Goal: Task Accomplishment & Management: Use online tool/utility

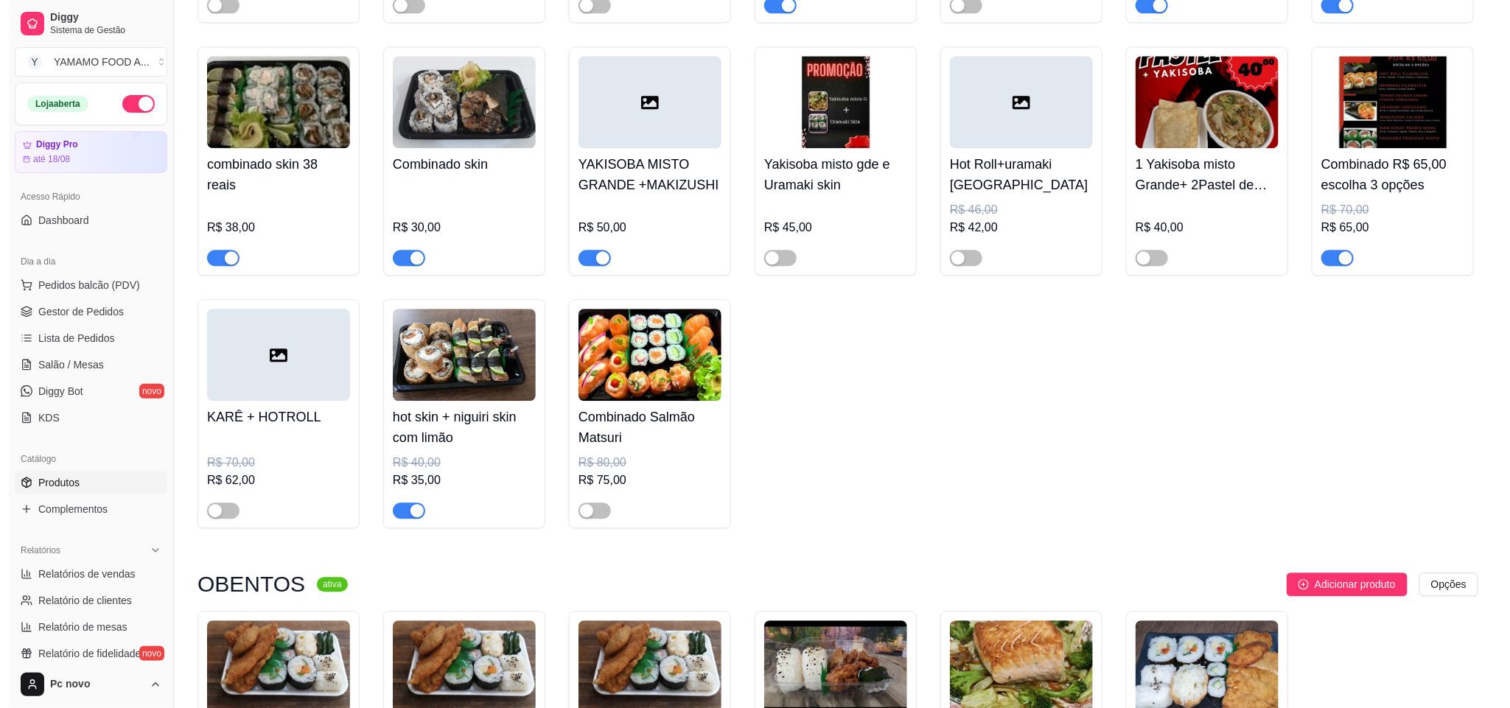
scroll to position [131, 0]
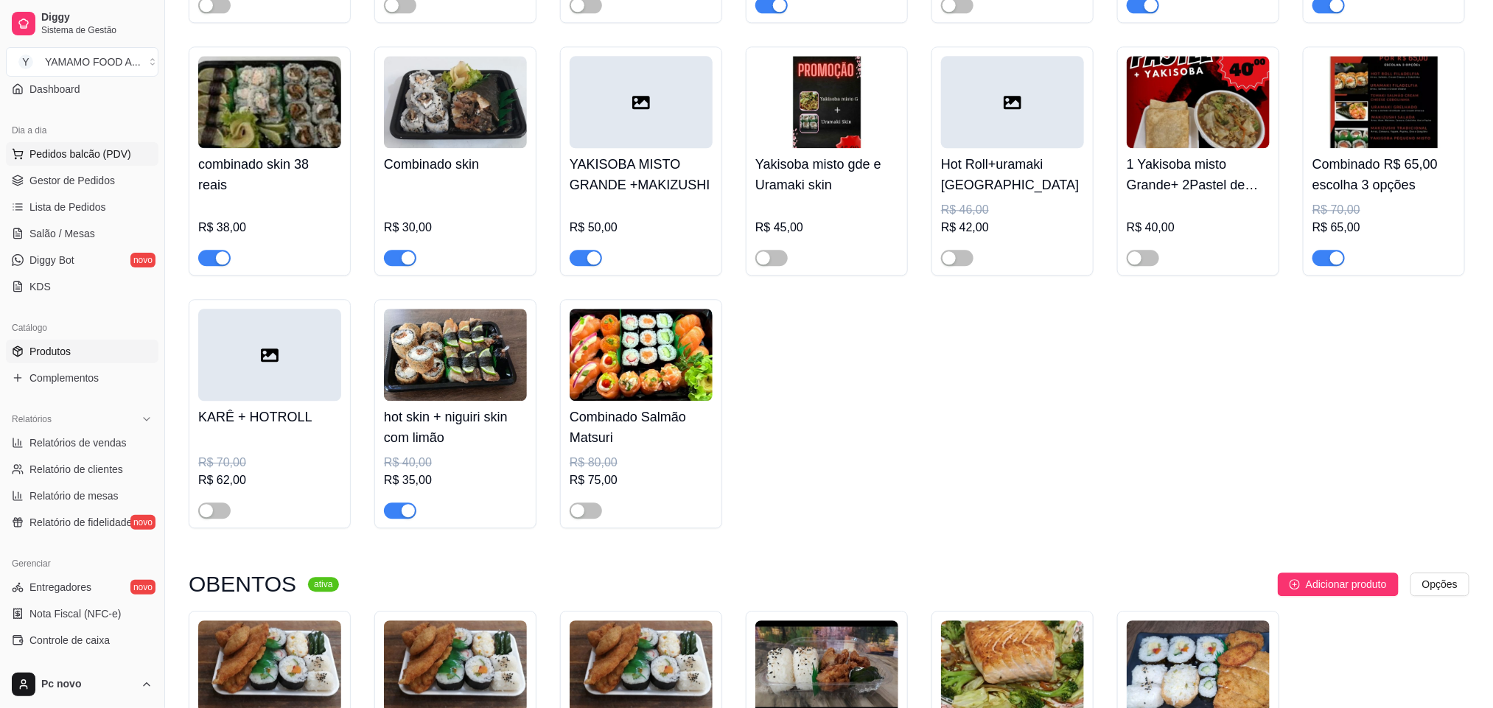
click at [54, 144] on button "Pedidos balcão (PDV)" at bounding box center [82, 154] width 153 height 24
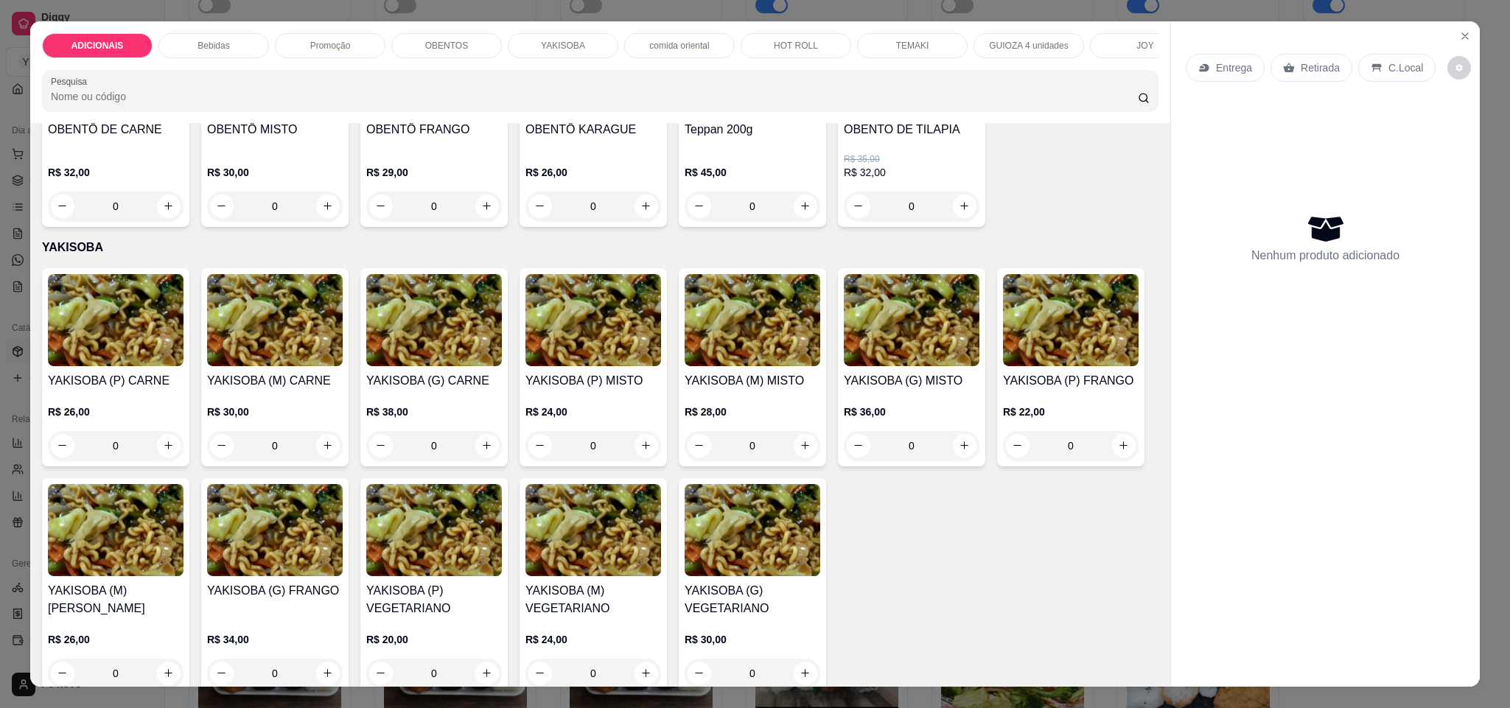
scroll to position [2210, 0]
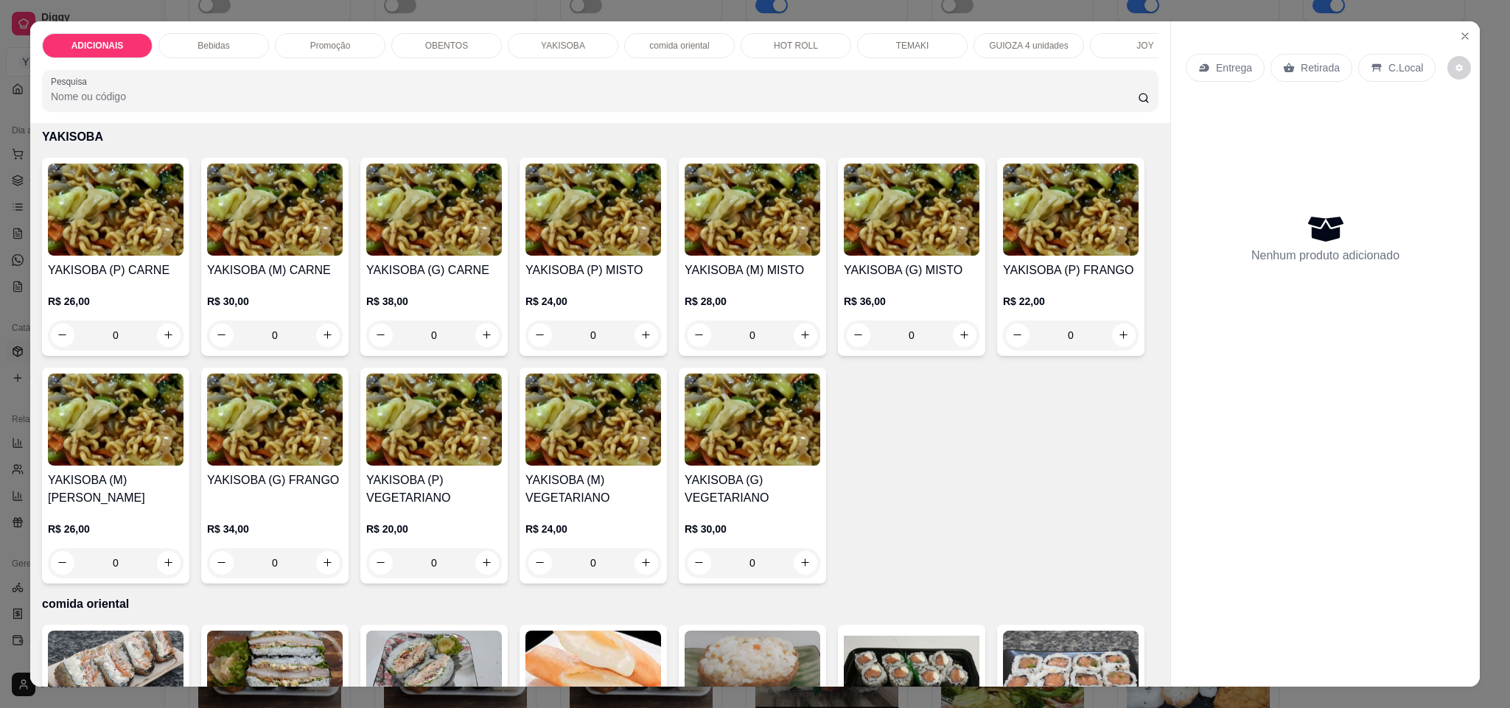
click at [326, 108] on button "increase-product-quantity" at bounding box center [328, 96] width 24 height 24
type input "1"
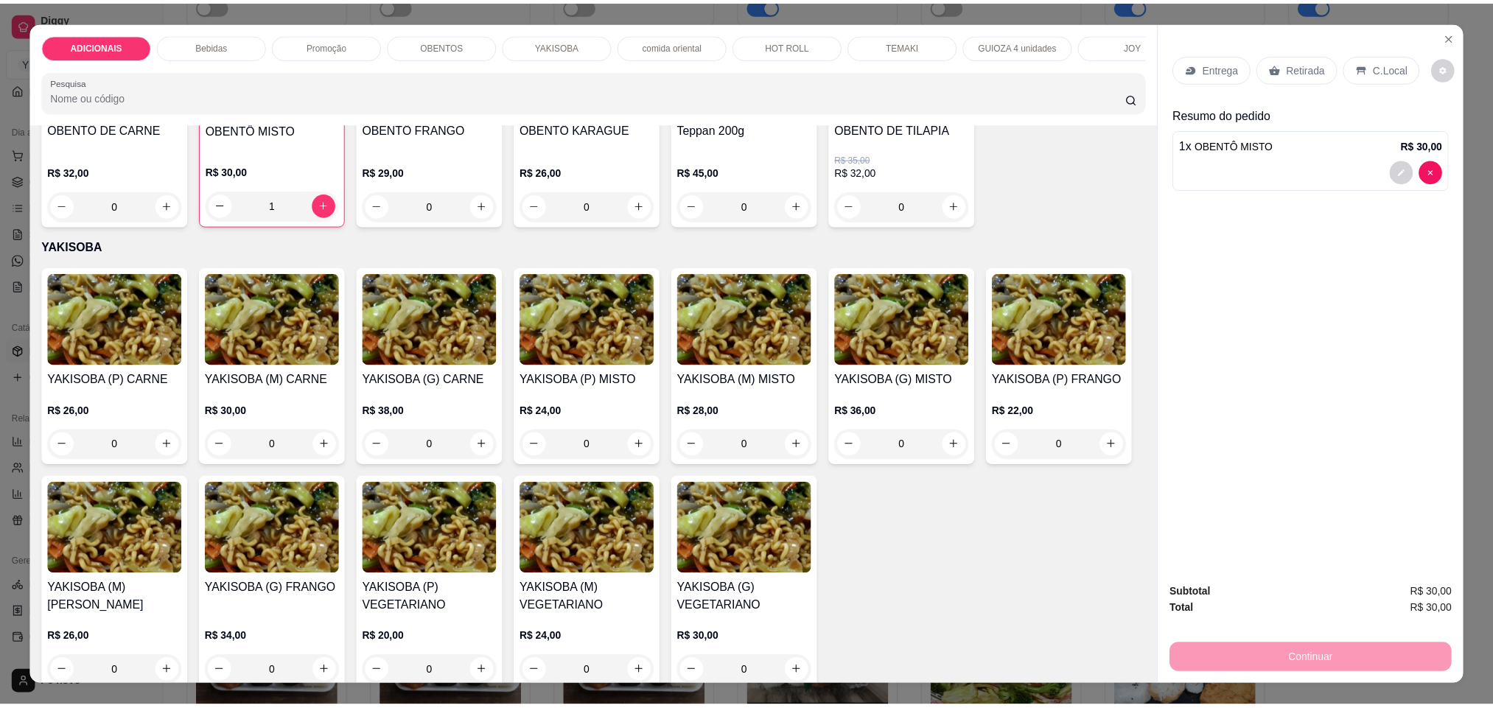
scroll to position [2100, 0]
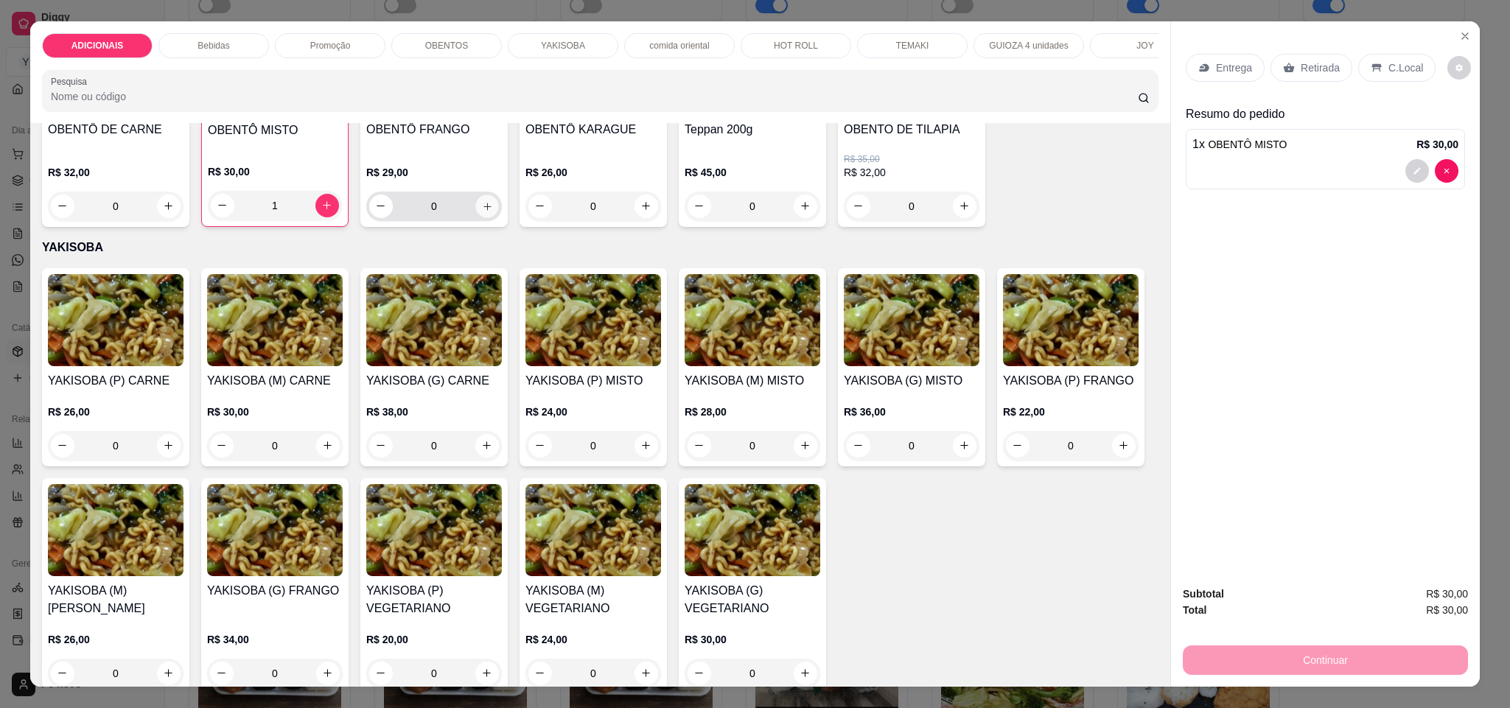
click at [482, 212] on icon "increase-product-quantity" at bounding box center [487, 206] width 11 height 11
type input "1"
click at [1413, 239] on button "decrease-product-quantity" at bounding box center [1417, 237] width 24 height 24
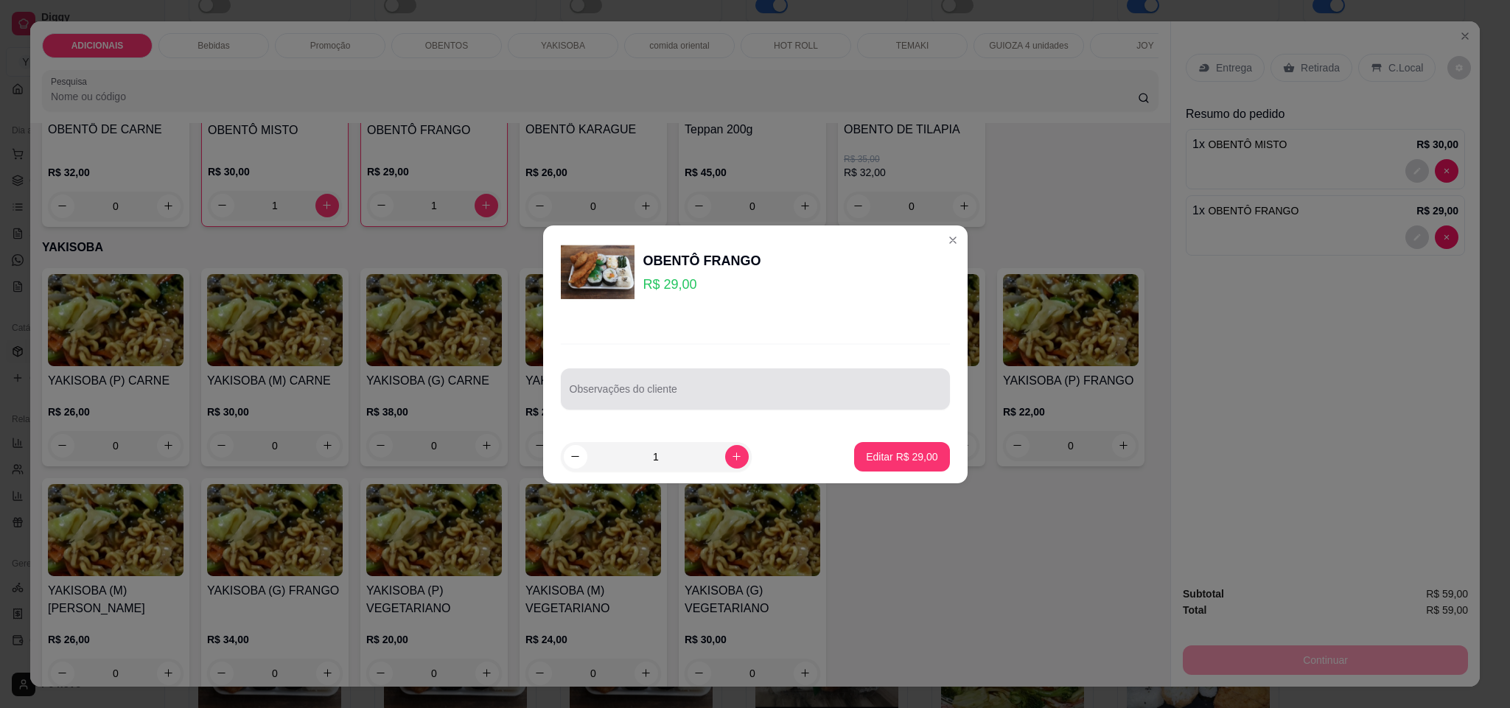
click at [805, 394] on input "Observações do cliente" at bounding box center [755, 395] width 371 height 15
type input "so risoles 8 un"
click at [710, 405] on div "Observações do cliente so risoles 8 un" at bounding box center [755, 388] width 389 height 41
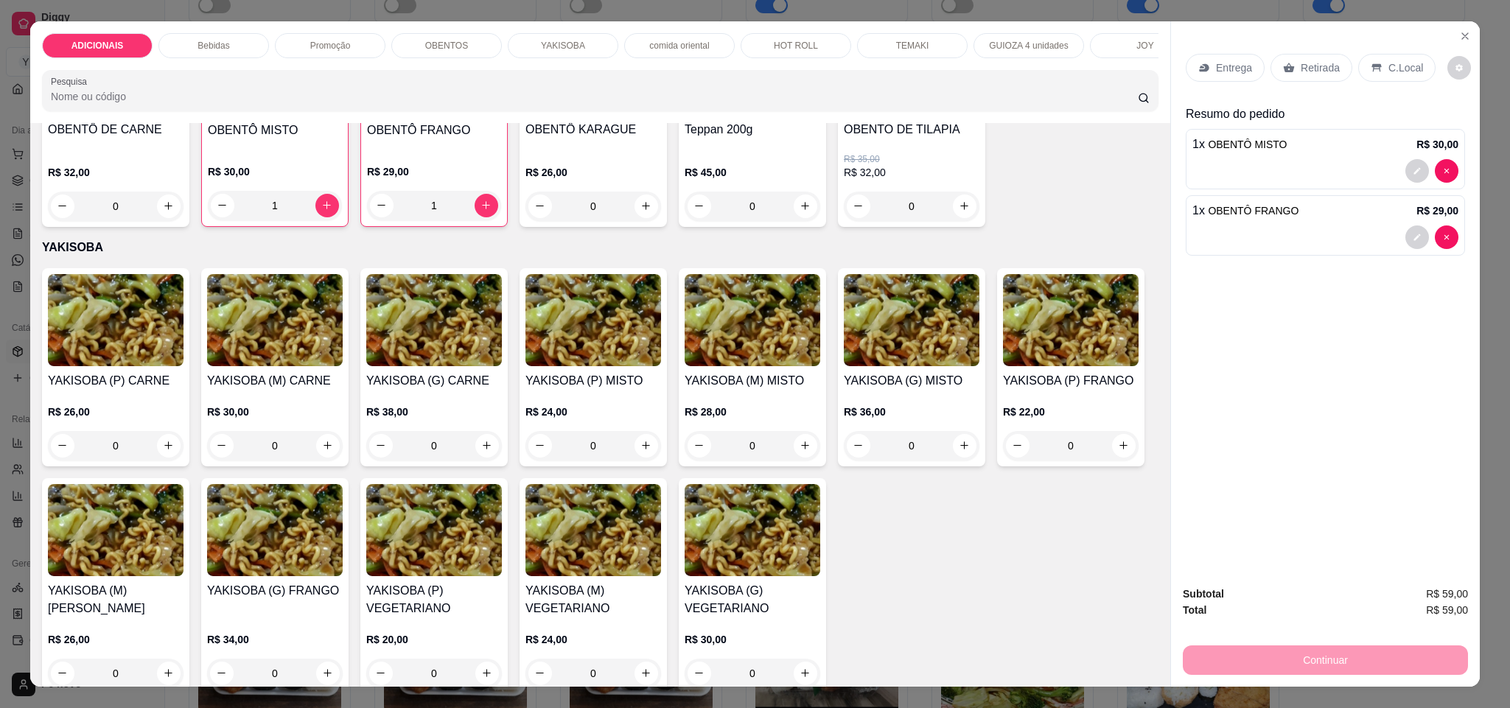
click at [1424, 416] on div "Entrega Retirada C.Local Resumo do pedido 1 x OBENTÔ MISTO R$ 30,00 1 x OBENTÔ …" at bounding box center [1325, 297] width 309 height 553
click at [1412, 237] on icon "decrease-product-quantity" at bounding box center [1416, 237] width 9 height 9
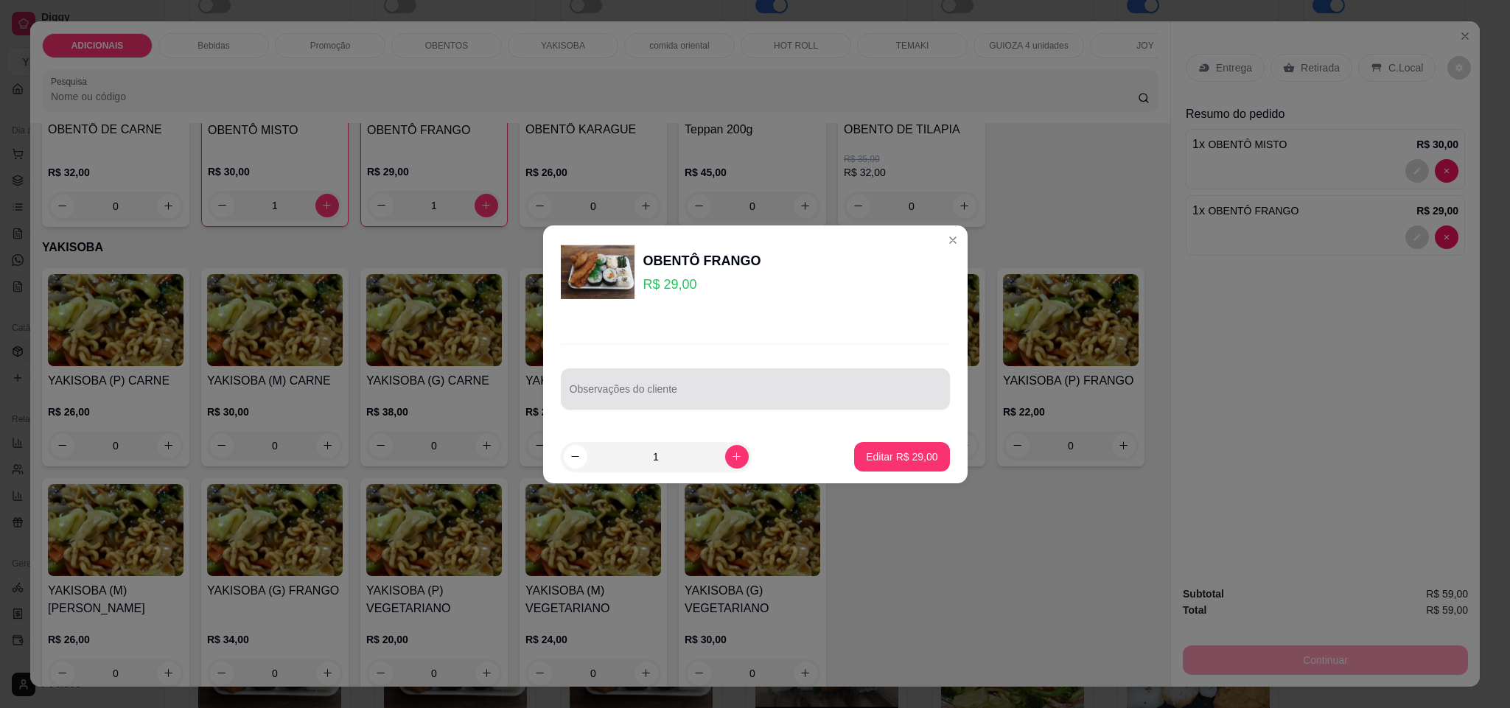
click at [763, 400] on input "Observações do cliente" at bounding box center [755, 395] width 371 height 15
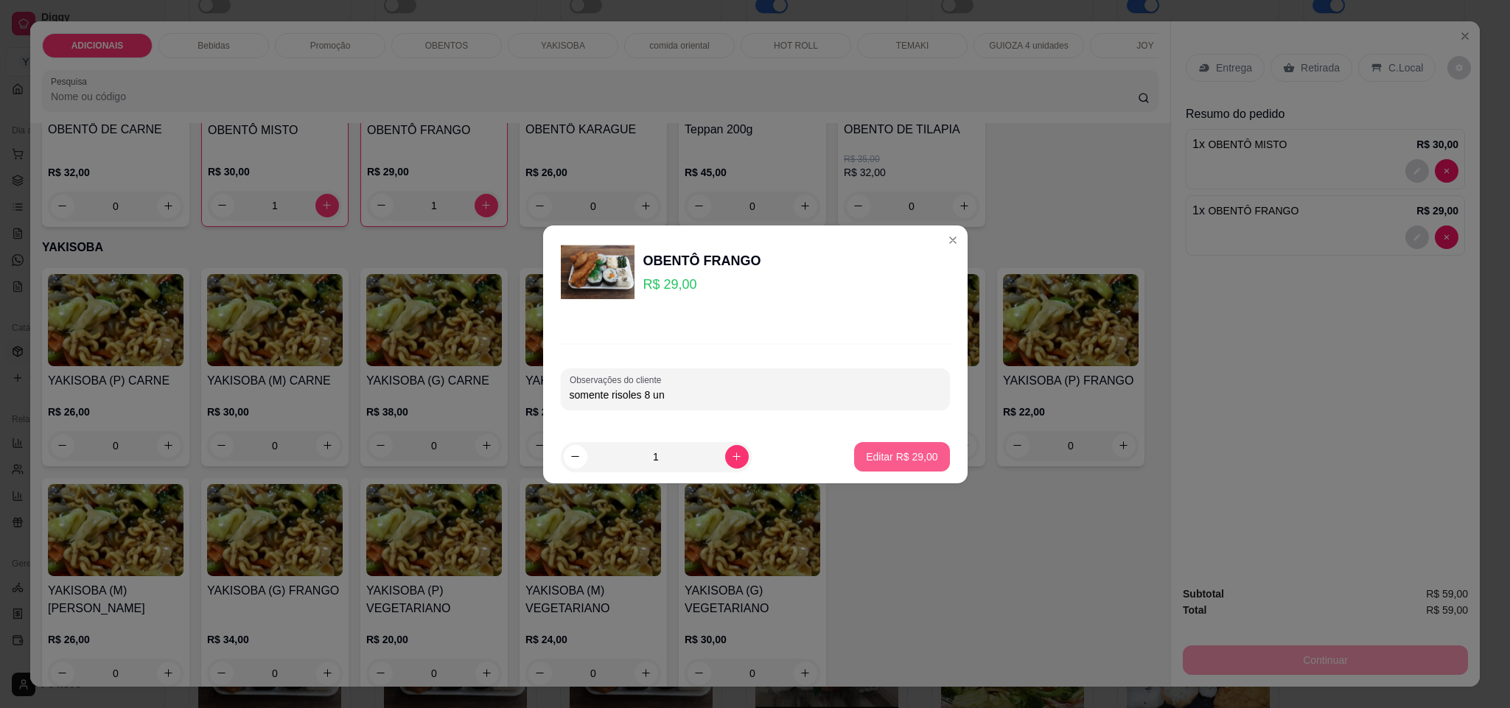
type input "somente risoles 8 un"
click at [873, 461] on p "Editar R$ 29,00" at bounding box center [901, 456] width 71 height 15
type input "0"
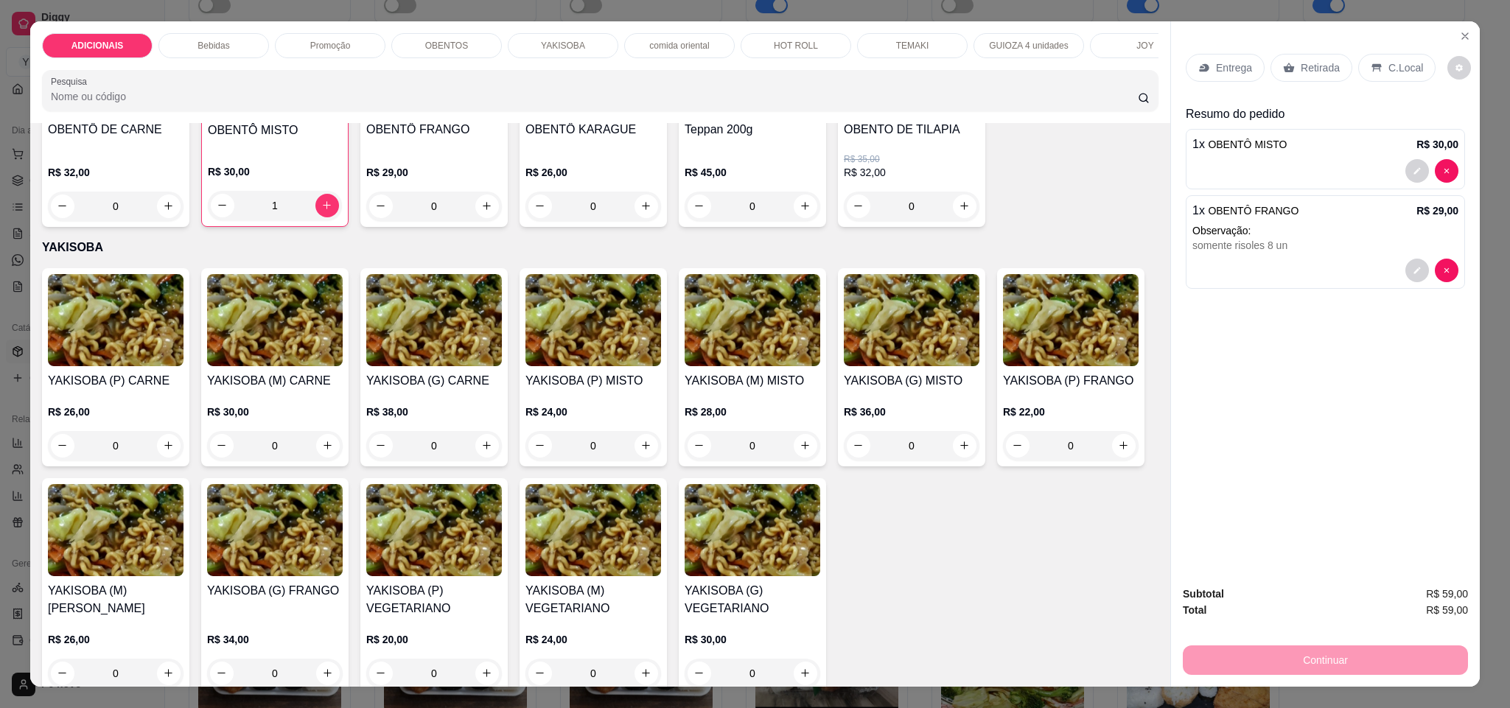
click at [1307, 71] on p "Retirada" at bounding box center [1319, 67] width 39 height 15
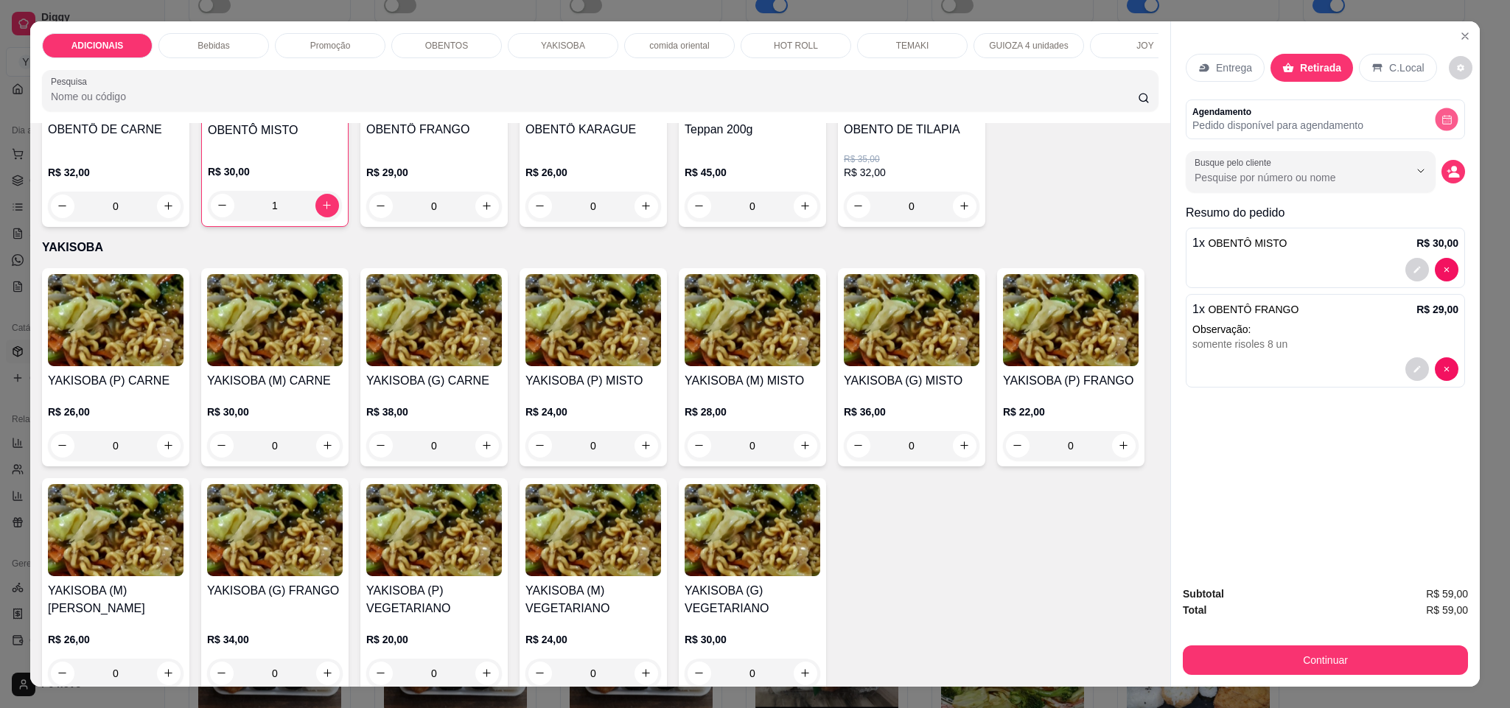
click at [1443, 122] on button "decrease-product-quantity" at bounding box center [1446, 119] width 23 height 23
click at [1354, 657] on button "Continuar" at bounding box center [1325, 660] width 276 height 29
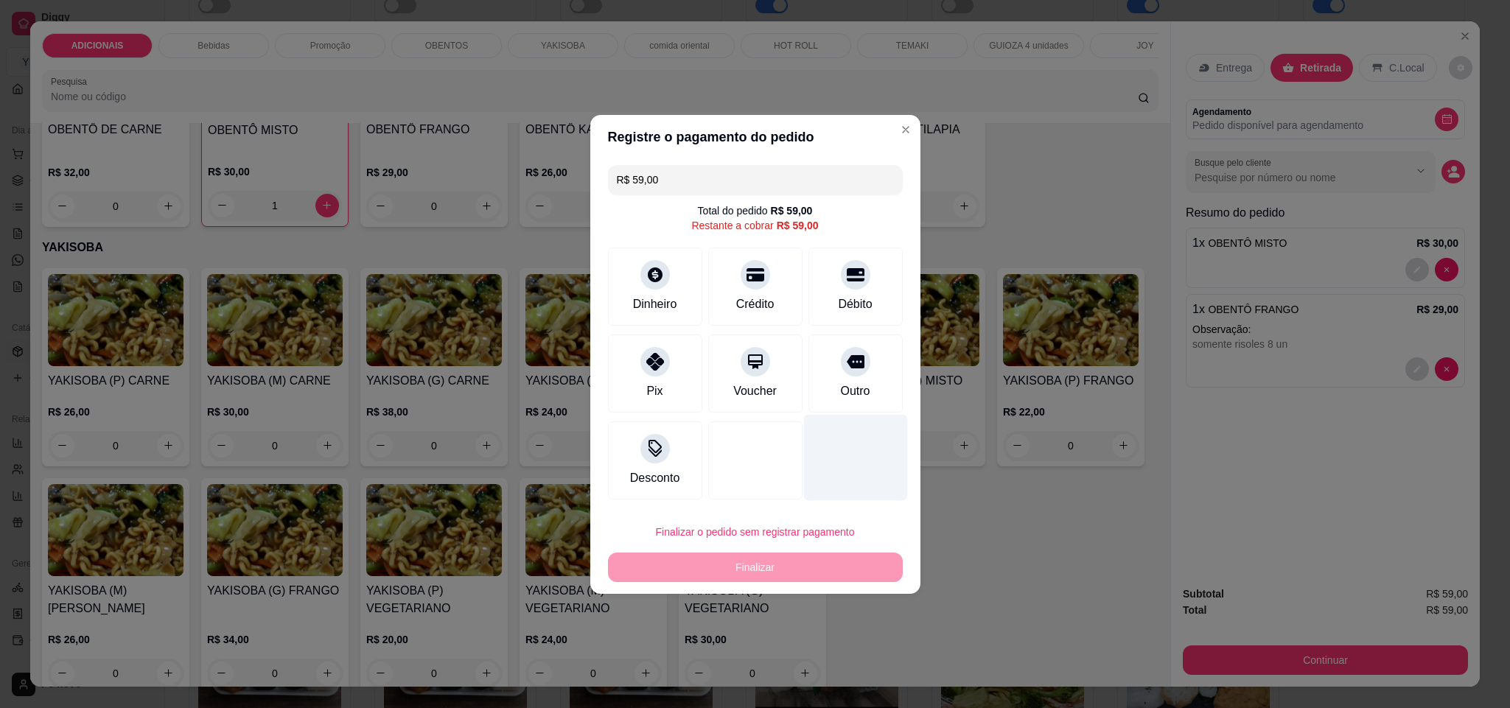
drag, startPoint x: 849, startPoint y: 381, endPoint x: 829, endPoint y: 427, distance: 50.5
click at [847, 382] on div "Outro" at bounding box center [854, 391] width 29 height 18
type input "R$ 0,00"
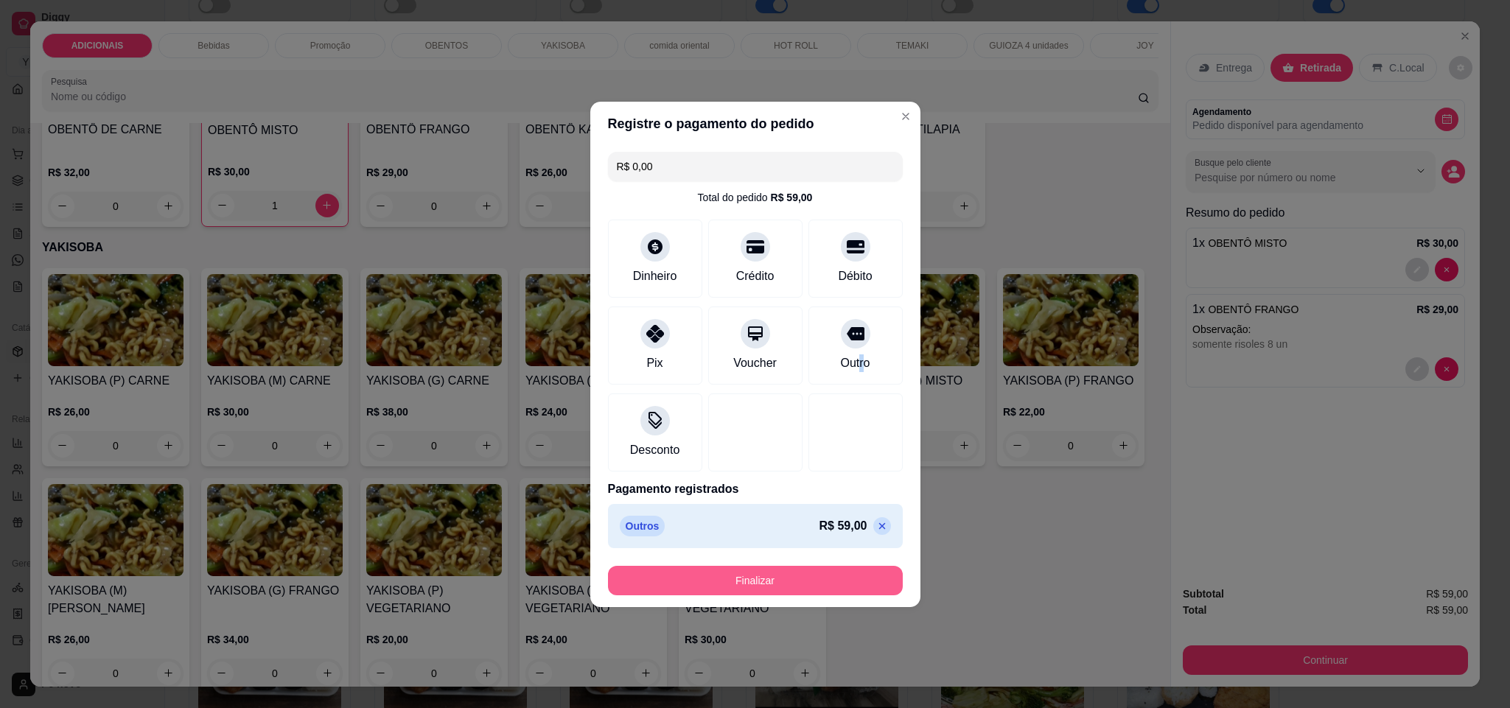
click at [827, 575] on button "Finalizar" at bounding box center [755, 580] width 295 height 29
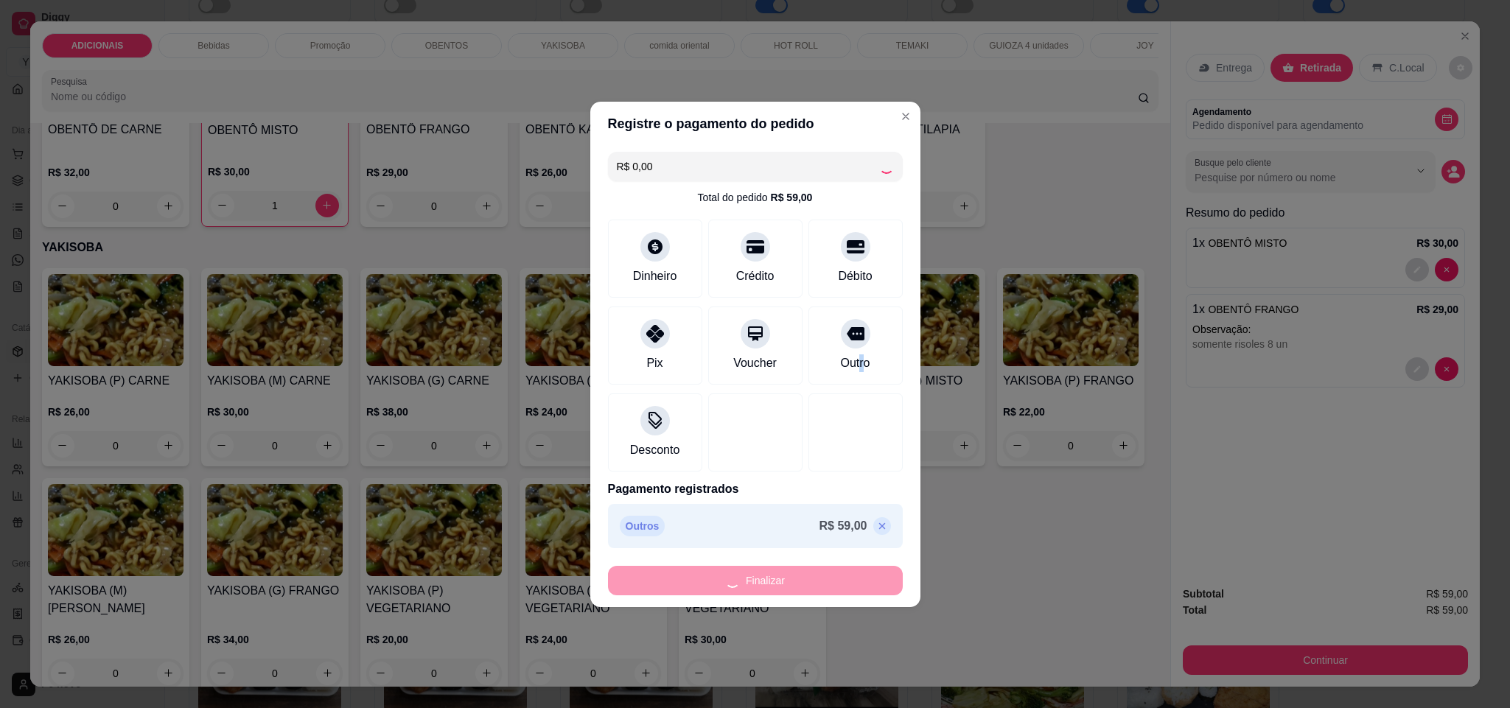
type input "0"
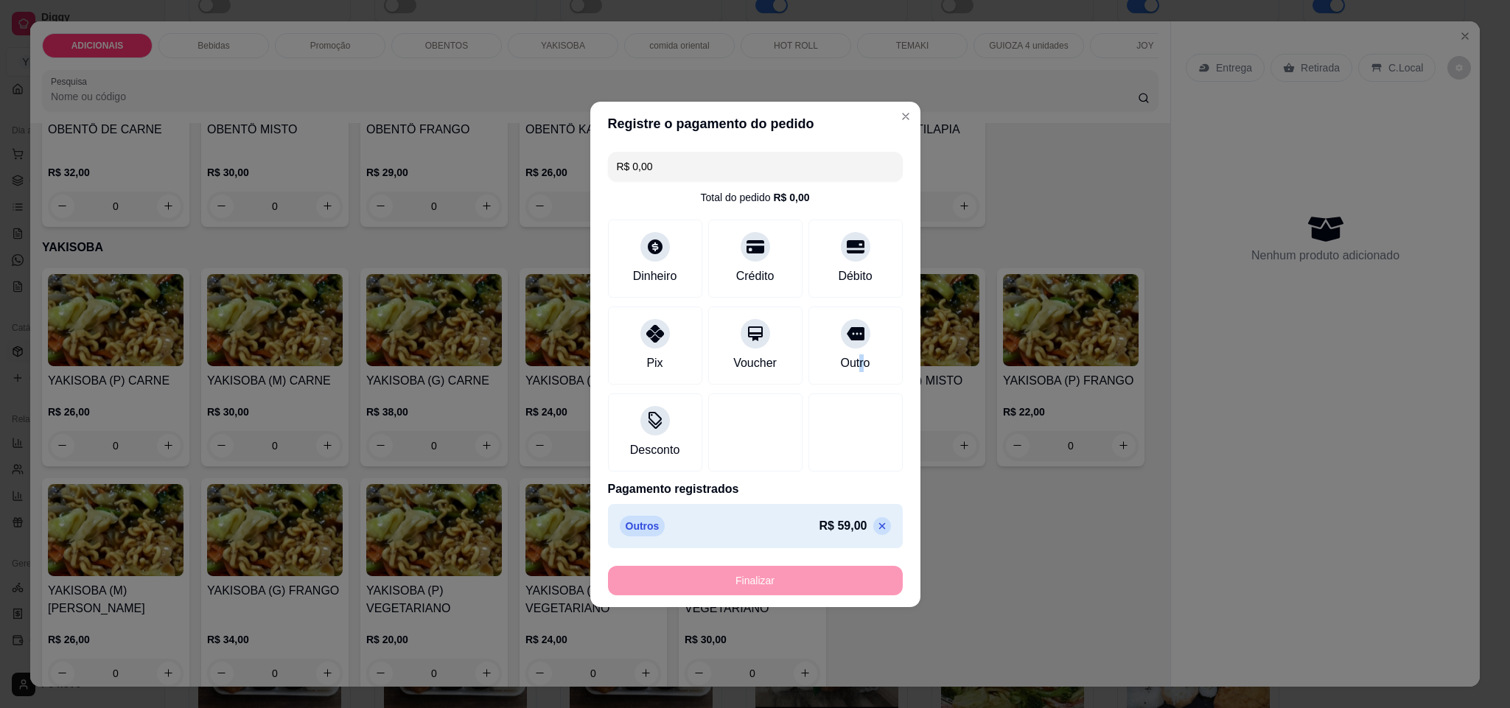
type input "-R$ 59,00"
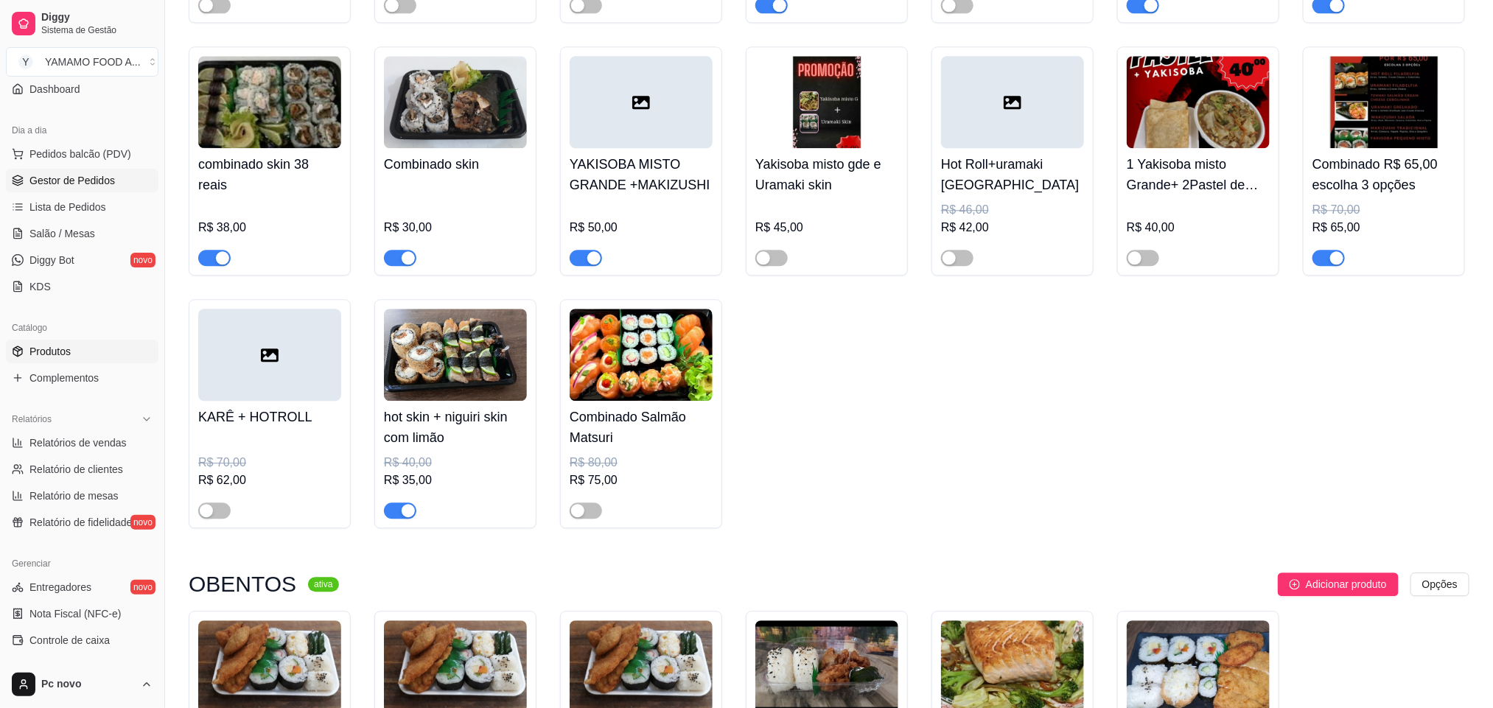
click at [80, 188] on span "Gestor de Pedidos" at bounding box center [71, 180] width 85 height 15
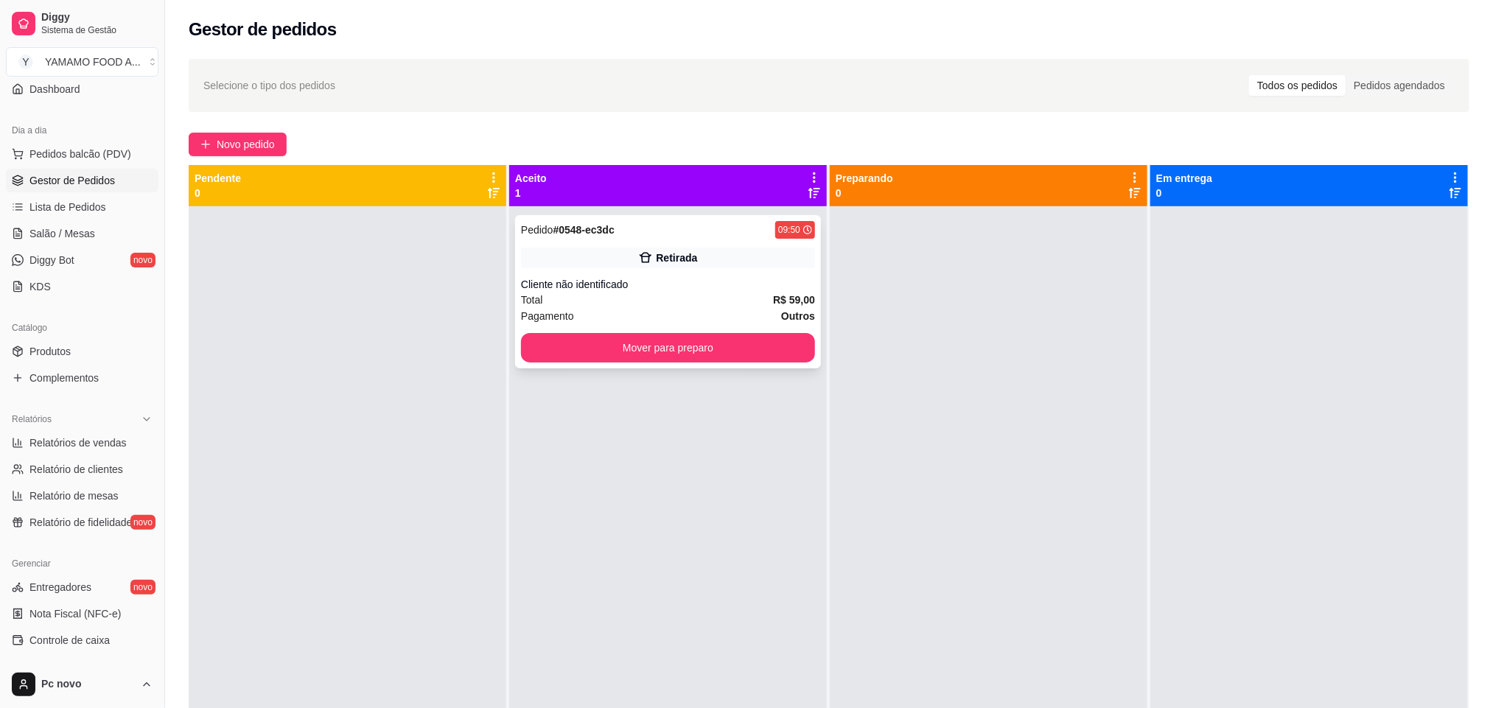
click at [623, 303] on div "Total R$ 59,00" at bounding box center [668, 300] width 294 height 16
click at [580, 347] on button "Mover para preparo" at bounding box center [668, 347] width 294 height 29
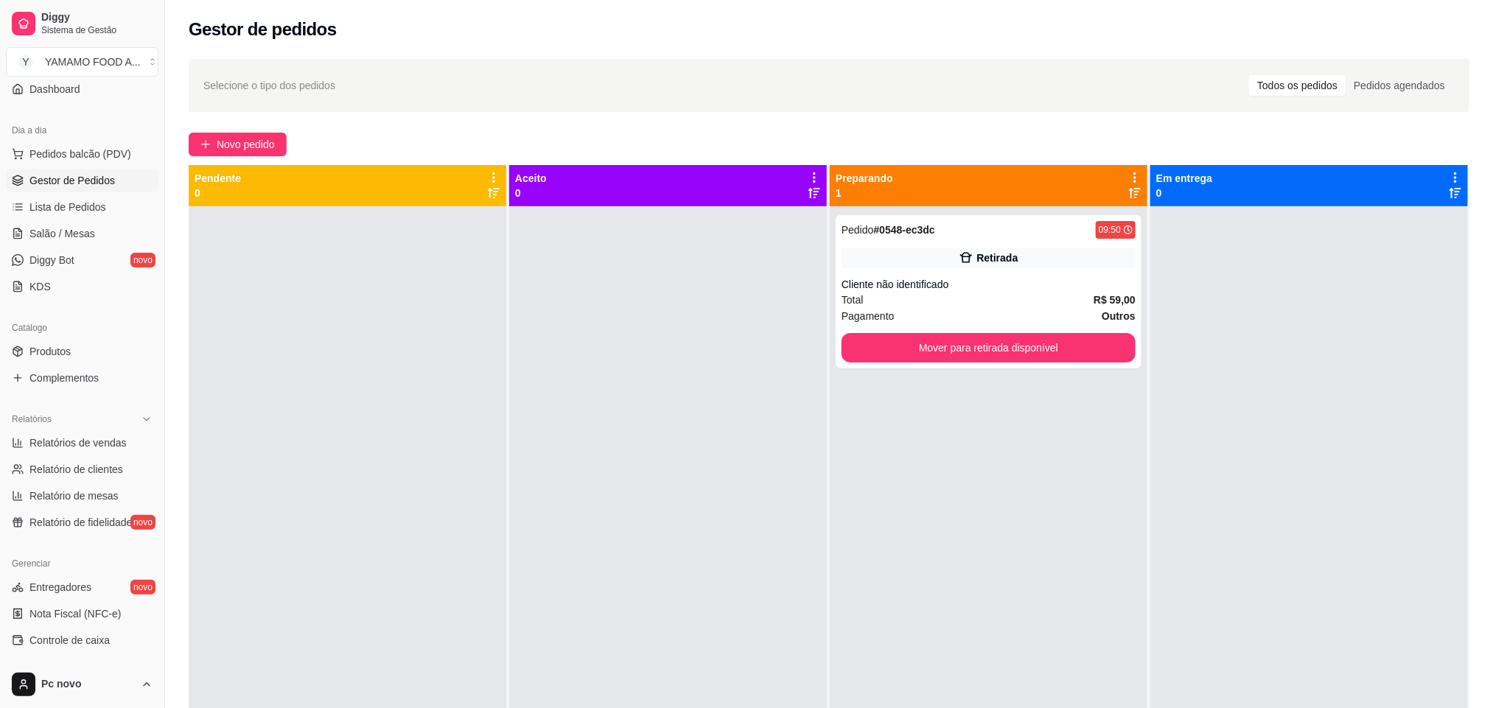
click at [928, 458] on div "Pedido # 0548-ec3dc 09:50 Retirada Cliente não identificado Total R$ 59,00 Paga…" at bounding box center [989, 560] width 318 height 708
